Goal: Task Accomplishment & Management: Use online tool/utility

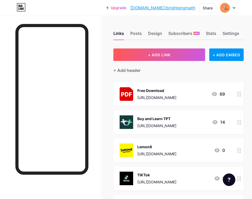
click at [240, 95] on div at bounding box center [239, 94] width 9 height 24
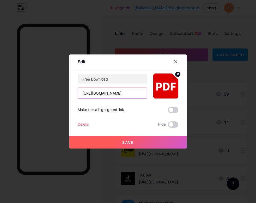
click at [110, 95] on input "[URL][DOMAIN_NAME]" at bounding box center [112, 93] width 69 height 10
click at [109, 95] on input "[URL][DOMAIN_NAME]" at bounding box center [112, 93] width 69 height 10
paste input "[DOMAIN_NAME][URL]"
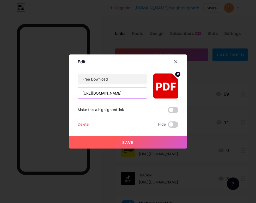
scroll to position [0, 63]
type input "[URL][DOMAIN_NAME]"
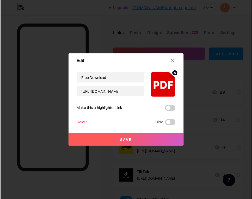
scroll to position [0, 0]
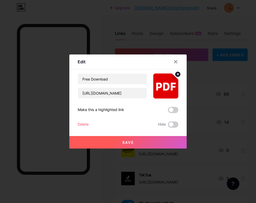
click at [126, 140] on span "Save" at bounding box center [128, 142] width 12 height 4
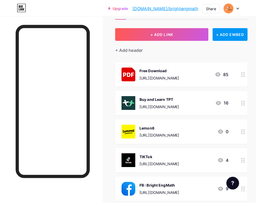
scroll to position [35, 0]
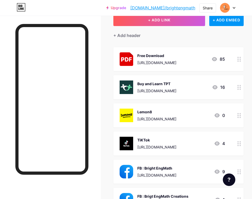
click at [241, 58] on icon at bounding box center [239, 59] width 4 height 5
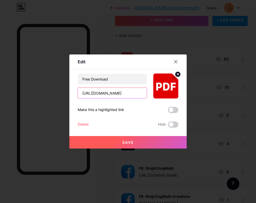
click at [106, 95] on input "[URL][DOMAIN_NAME]" at bounding box center [112, 93] width 69 height 10
paste input "[URL][DOMAIN_NAME]"
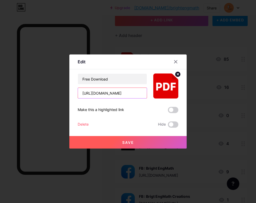
scroll to position [0, 113]
type input "[URL][DOMAIN_NAME]"
click at [115, 142] on button "Save" at bounding box center [127, 142] width 117 height 13
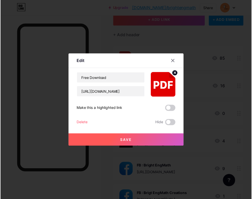
scroll to position [0, 0]
